Goal: Check status: Check status

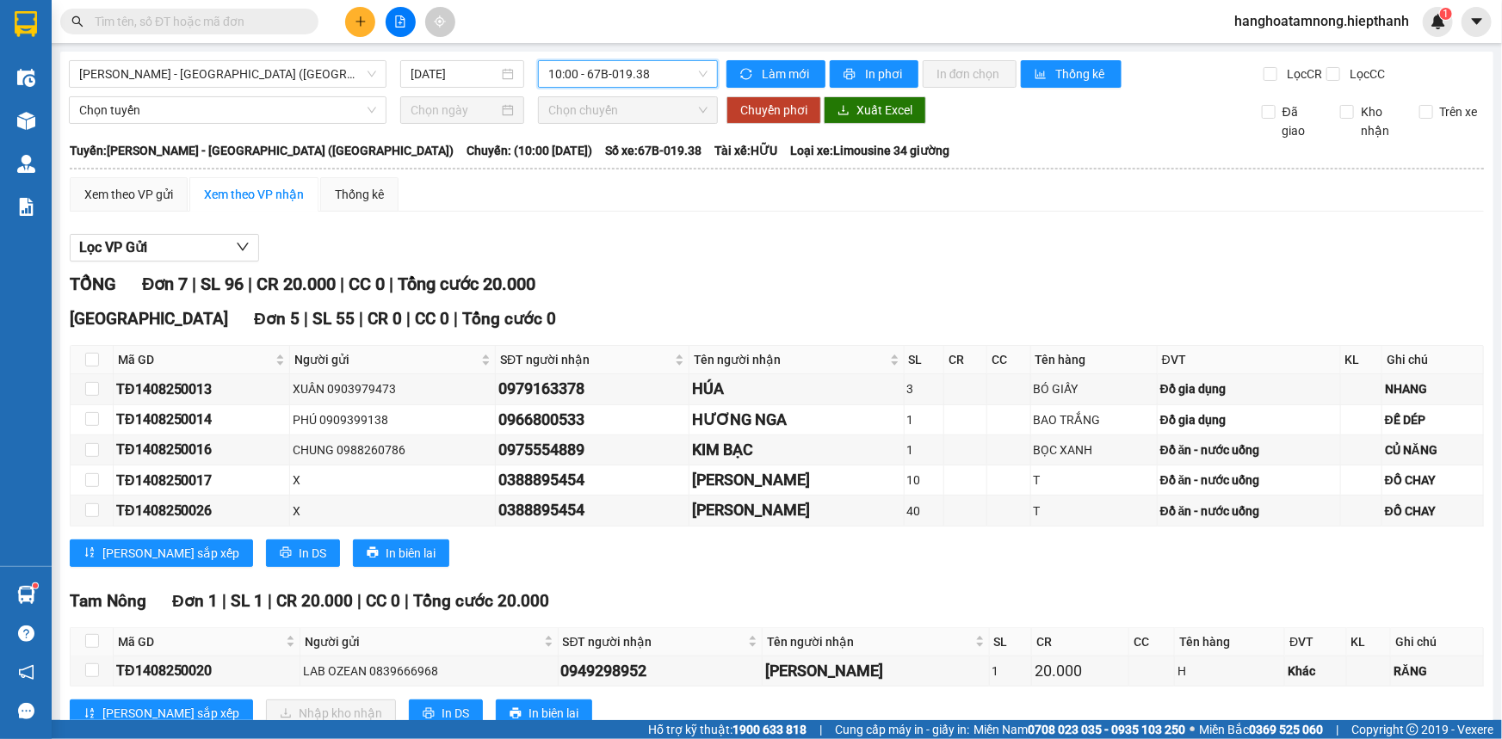
click at [603, 65] on span "10:00 - 67B-019.38" at bounding box center [627, 74] width 159 height 26
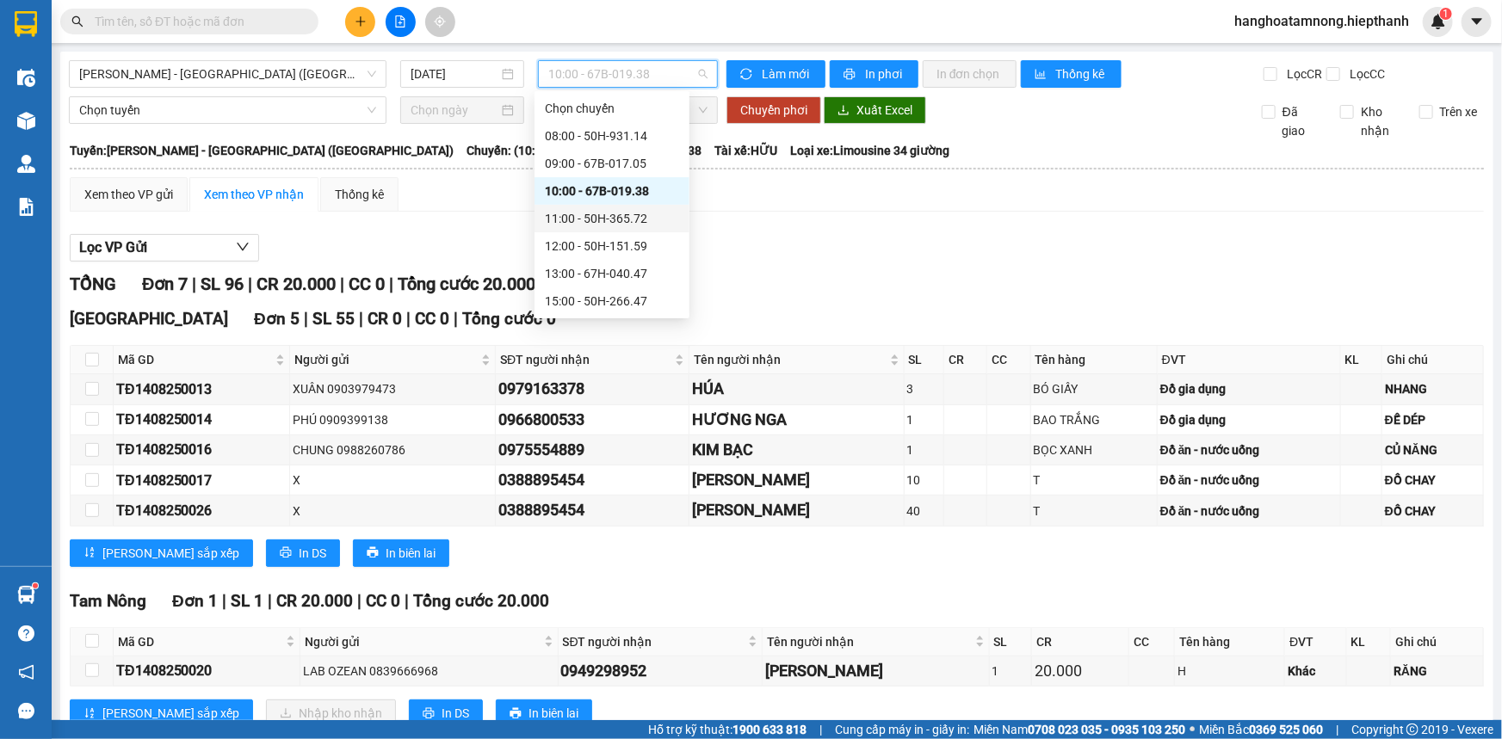
click at [573, 218] on div "11:00 - 50H-365.72" at bounding box center [612, 218] width 134 height 19
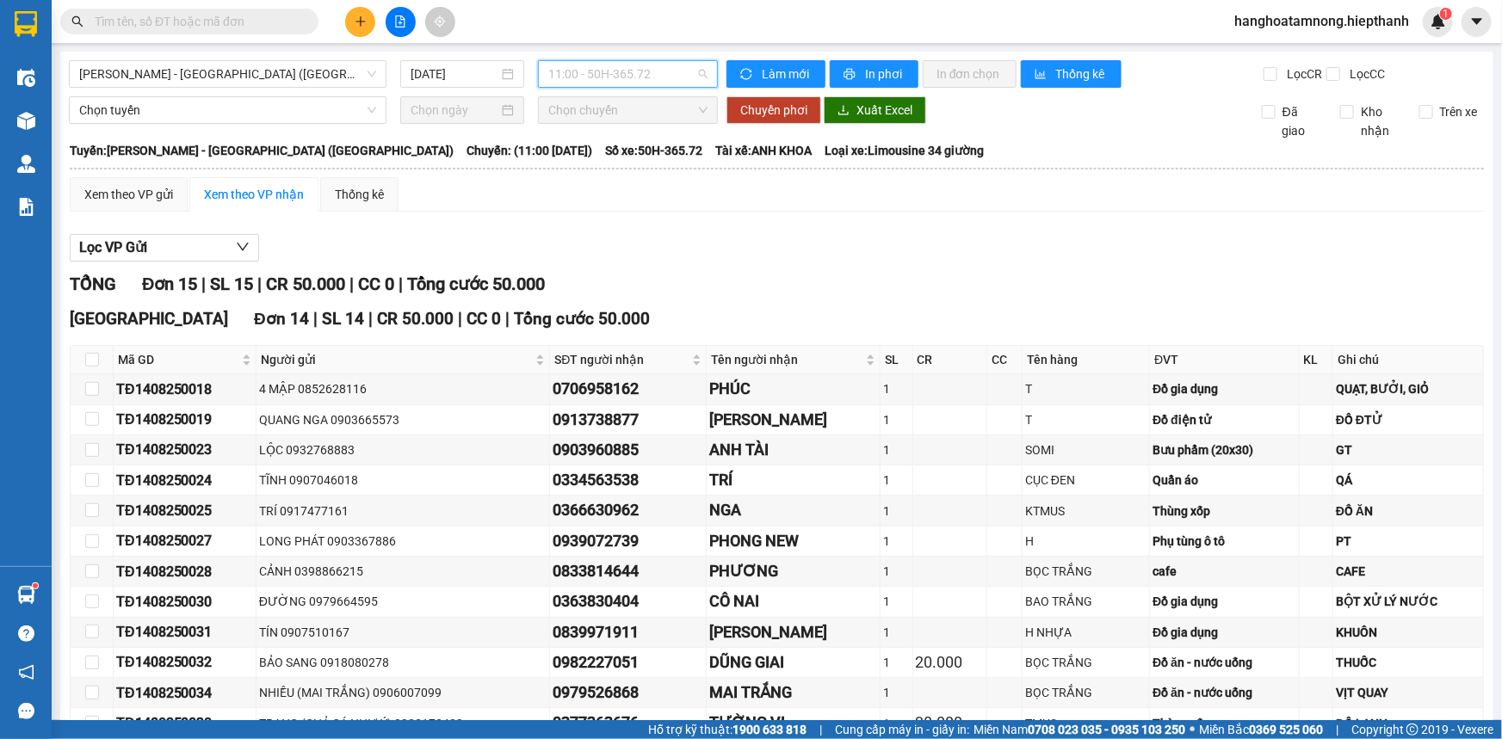
click at [597, 77] on span "11:00 - 50H-365.72" at bounding box center [627, 74] width 159 height 26
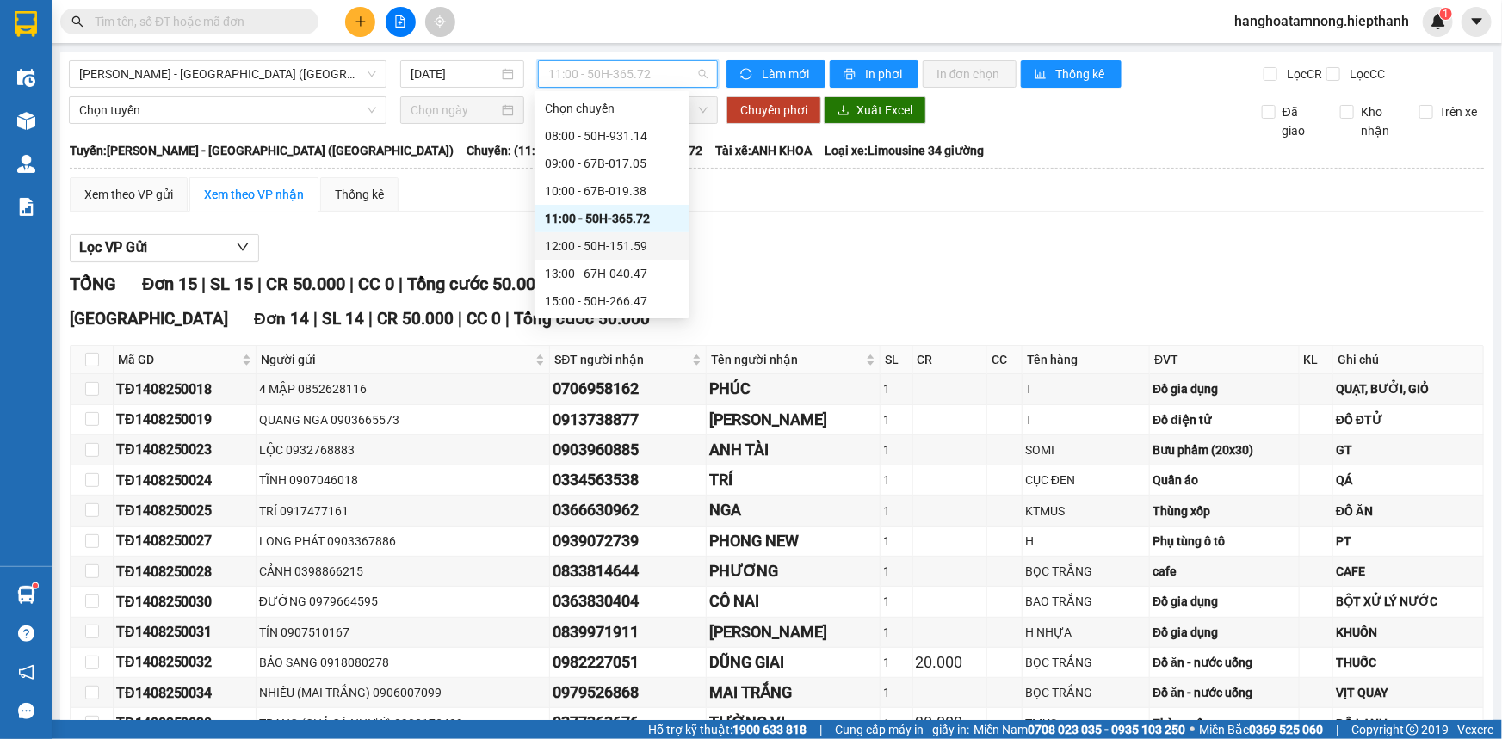
click at [594, 248] on div "12:00 - 50H-151.59" at bounding box center [612, 246] width 134 height 19
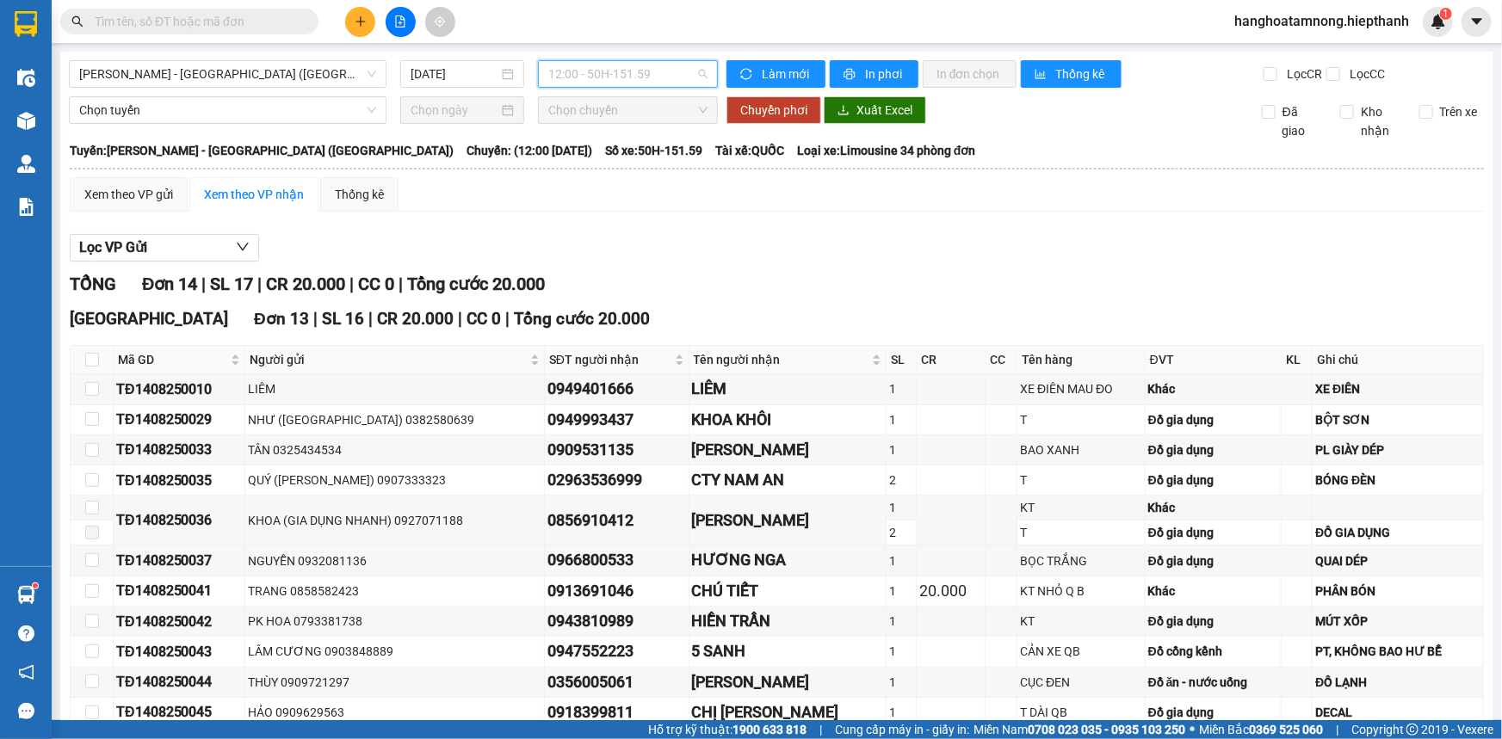
click at [593, 69] on span "12:00 - 50H-151.59" at bounding box center [627, 74] width 159 height 26
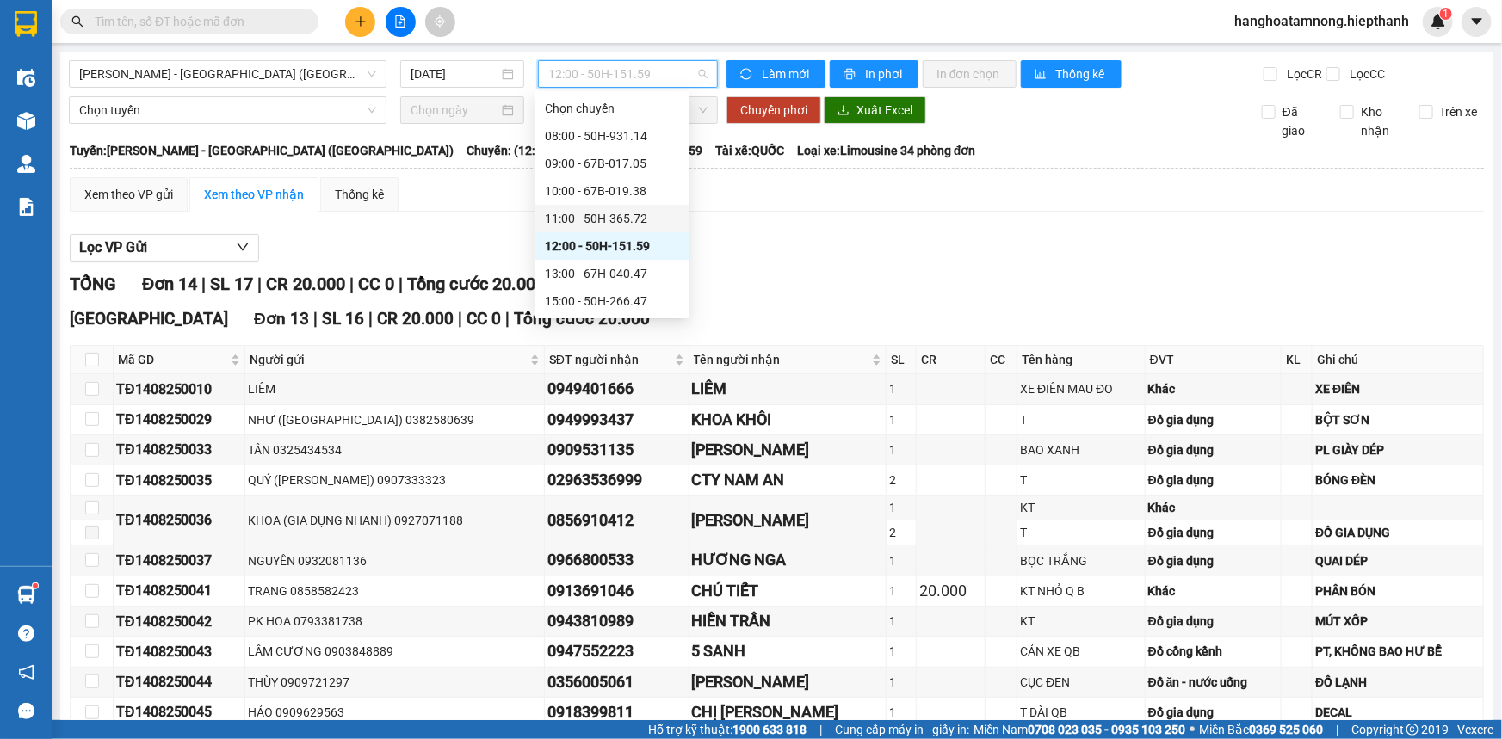
click at [566, 213] on div "11:00 - 50H-365.72" at bounding box center [612, 218] width 134 height 19
